Goal: Information Seeking & Learning: Learn about a topic

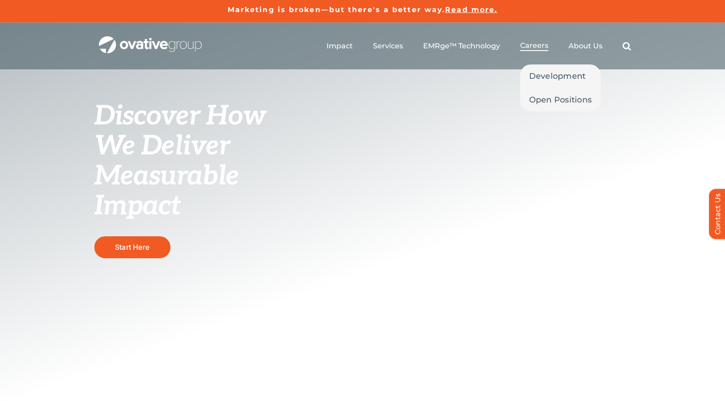
click at [537, 48] on span "Careers" at bounding box center [534, 45] width 28 height 9
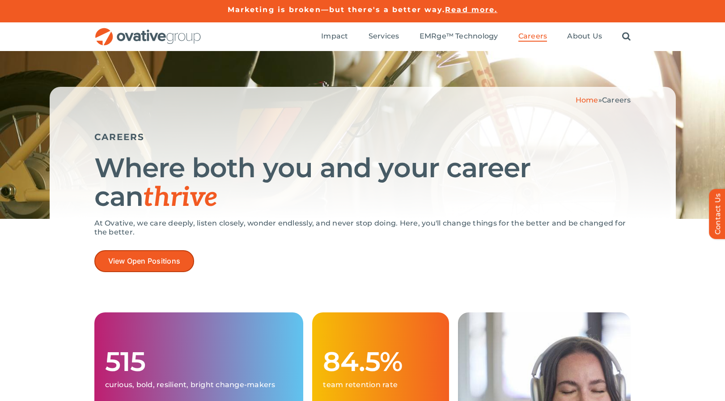
click at [161, 257] on span "View Open Positions" at bounding box center [144, 261] width 72 height 9
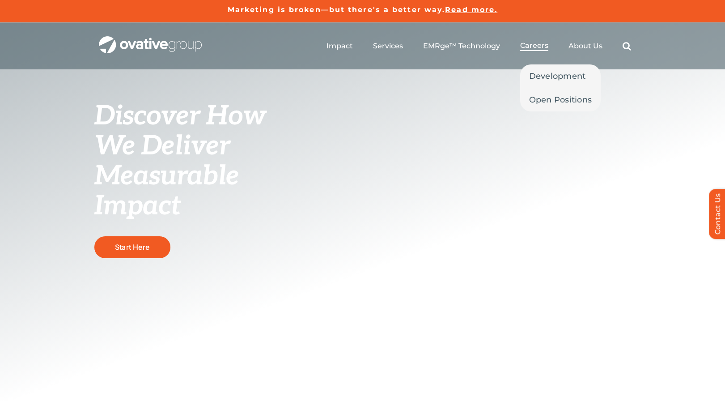
click at [540, 49] on span "Careers" at bounding box center [534, 45] width 28 height 9
